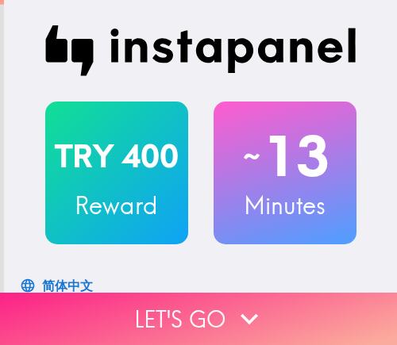
click at [164, 303] on button "Let's go" at bounding box center [198, 319] width 397 height 52
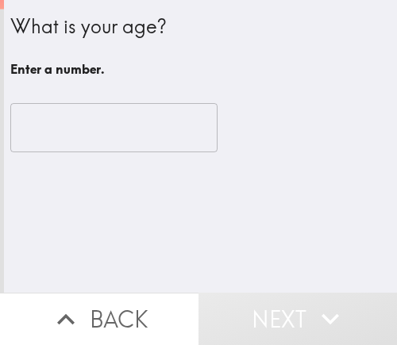
click at [101, 121] on input "number" at bounding box center [113, 127] width 207 height 49
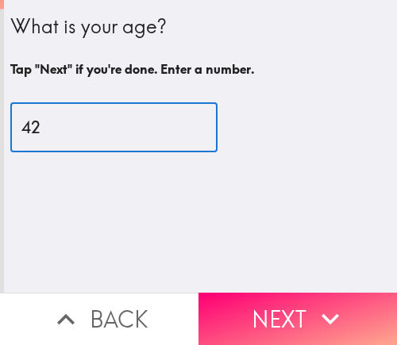
type input "42"
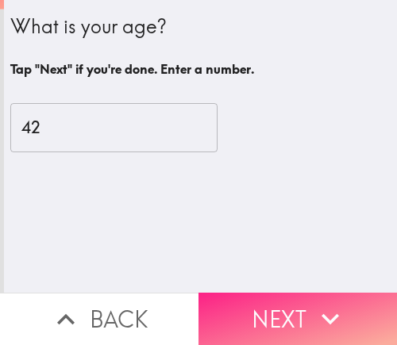
click at [245, 298] on button "Next" at bounding box center [297, 319] width 198 height 52
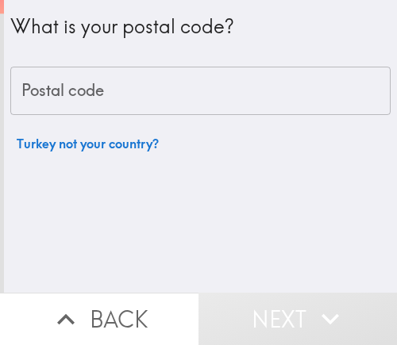
click at [110, 94] on input "Postal code" at bounding box center [200, 91] width 380 height 49
paste input "60025"
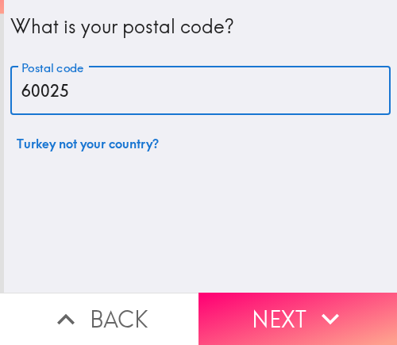
type input "60025"
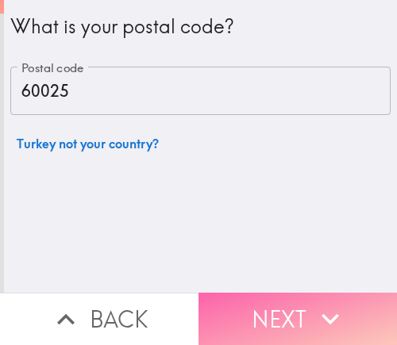
click at [234, 295] on button "Next" at bounding box center [297, 319] width 198 height 52
